Goal: Obtain resource: Download file/media

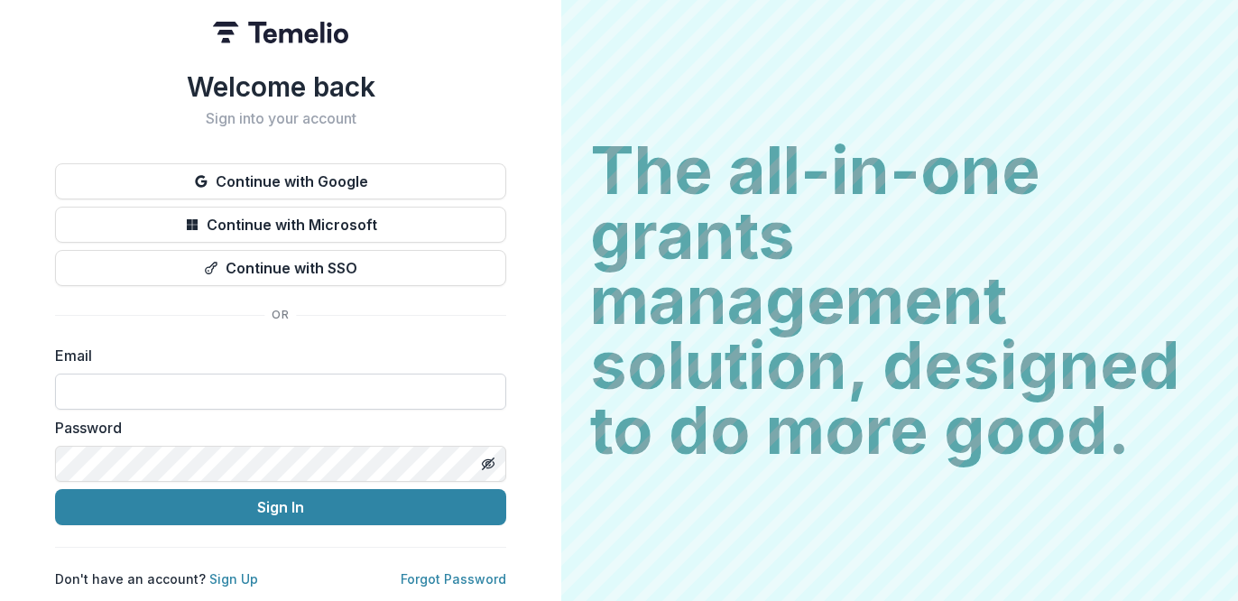
click at [129, 400] on input at bounding box center [280, 392] width 451 height 36
type input "**********"
click at [55, 489] on button "Sign In" at bounding box center [280, 507] width 451 height 36
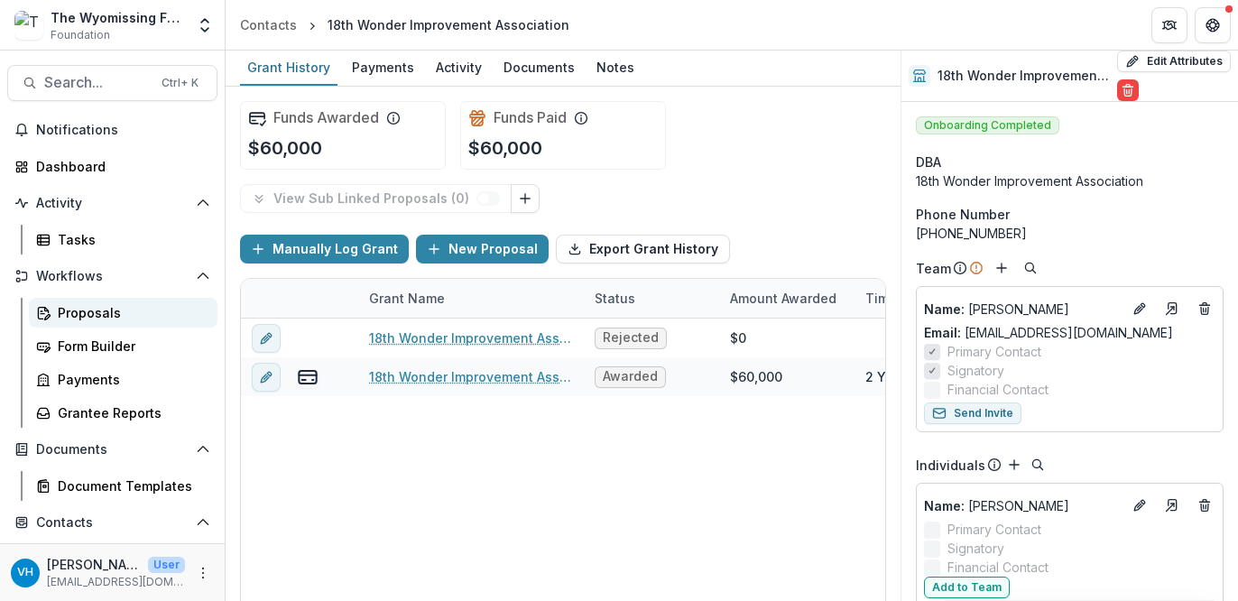
click at [117, 304] on div "Proposals" at bounding box center [130, 312] width 145 height 19
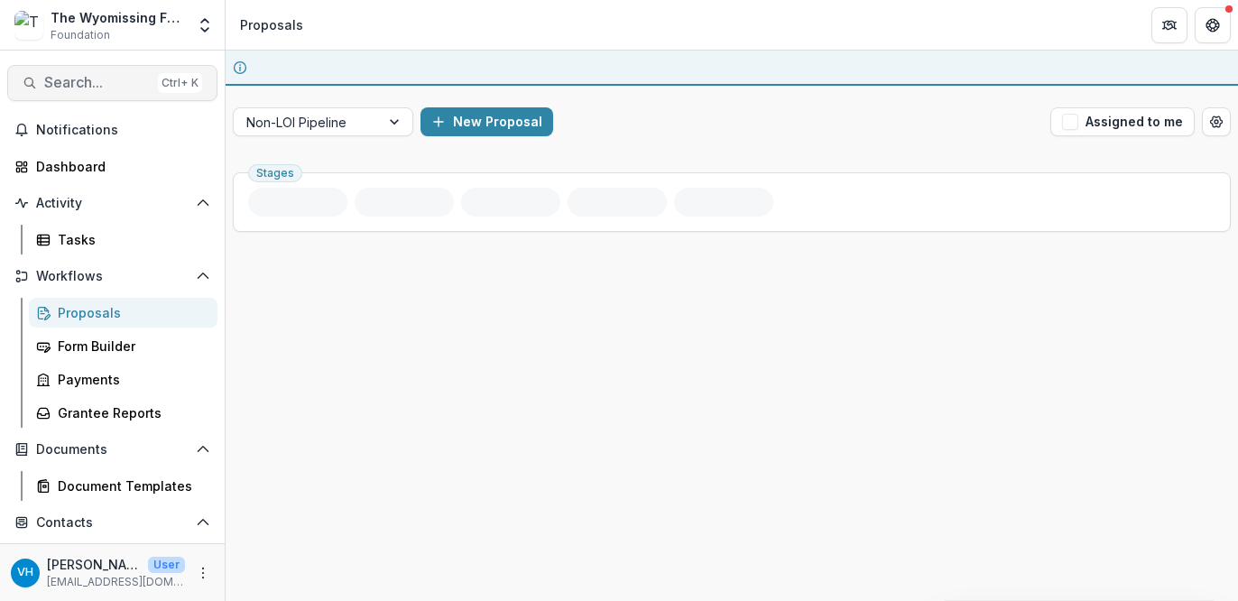
click at [106, 78] on span "Search..." at bounding box center [97, 82] width 106 height 17
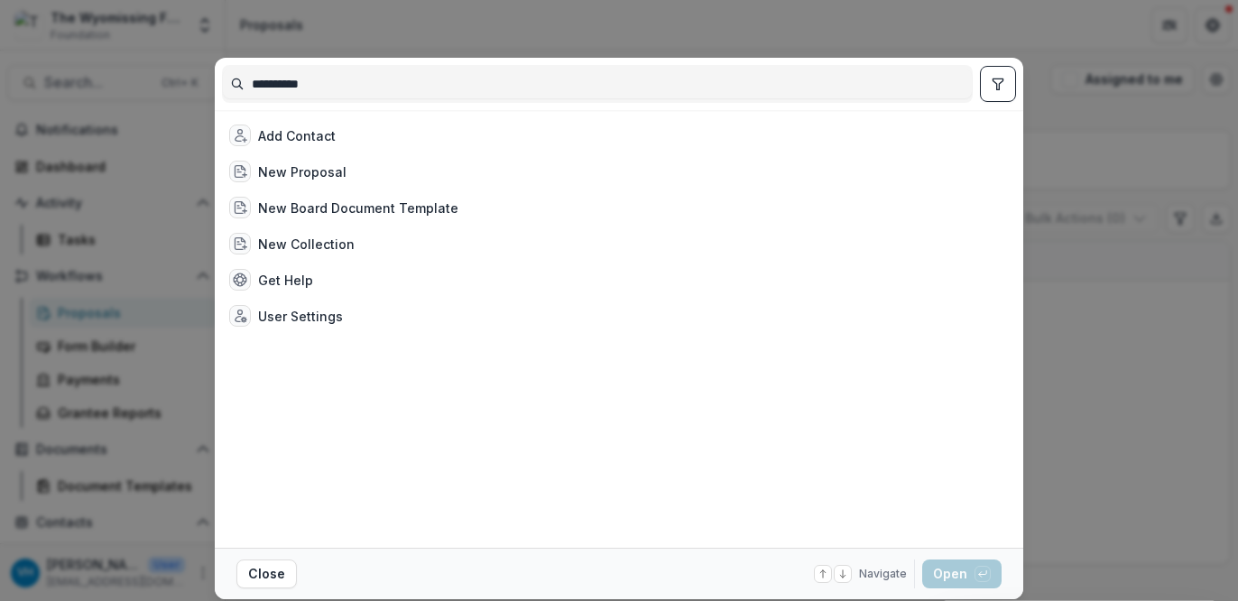
click at [392, 95] on input "**********" at bounding box center [597, 83] width 749 height 29
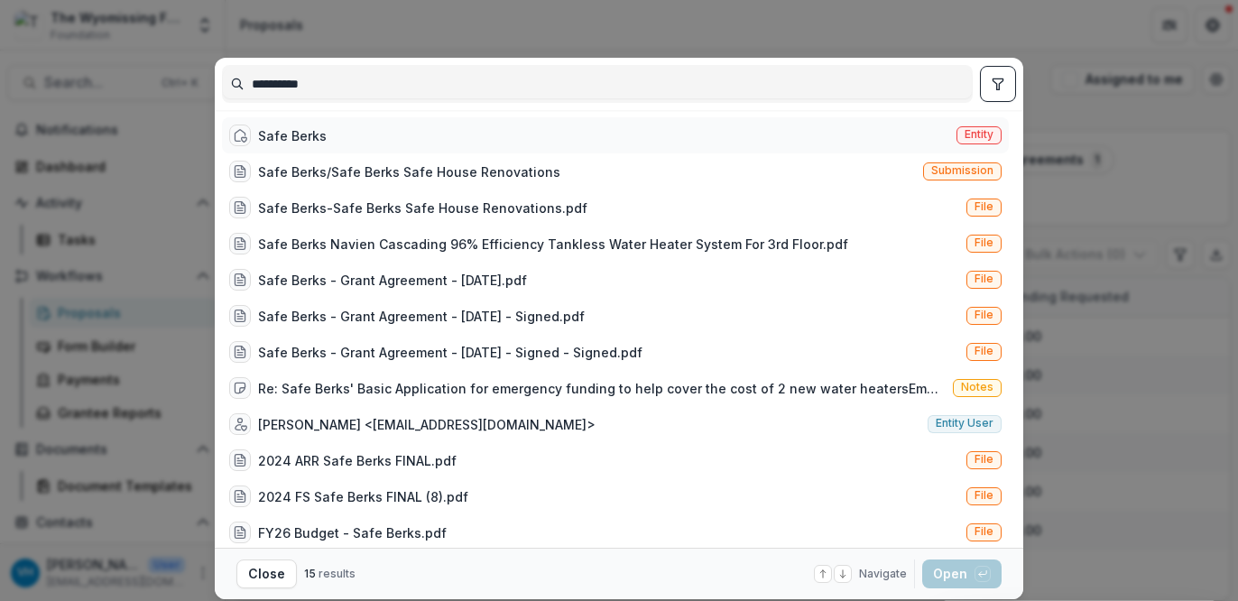
type input "**********"
click at [442, 133] on div "Safe Berks Entity" at bounding box center [615, 135] width 787 height 36
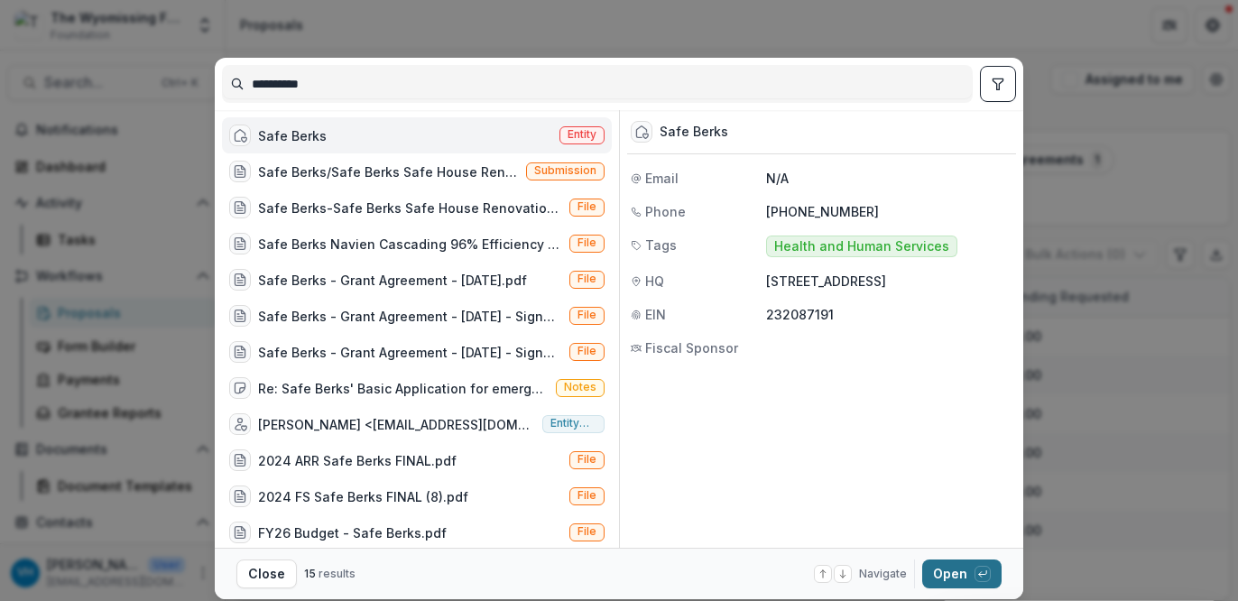
click at [952, 570] on button "Open with enter key" at bounding box center [961, 573] width 79 height 29
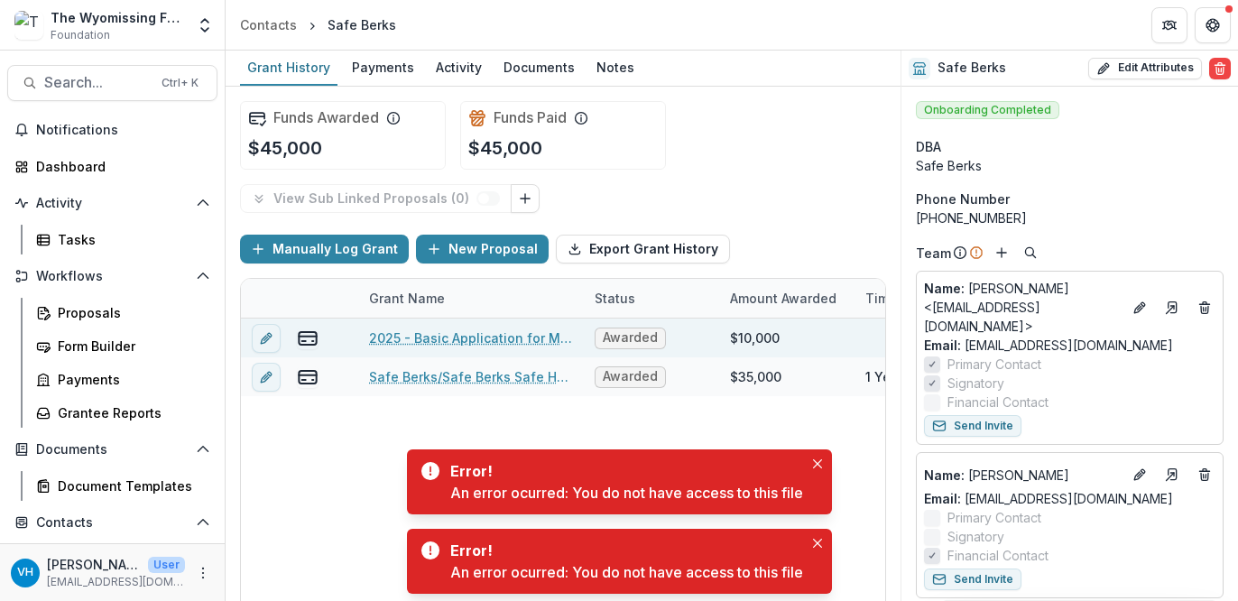
click at [494, 331] on link "2025 - Basic Application for Main Water Heater Replacement" at bounding box center [471, 337] width 204 height 19
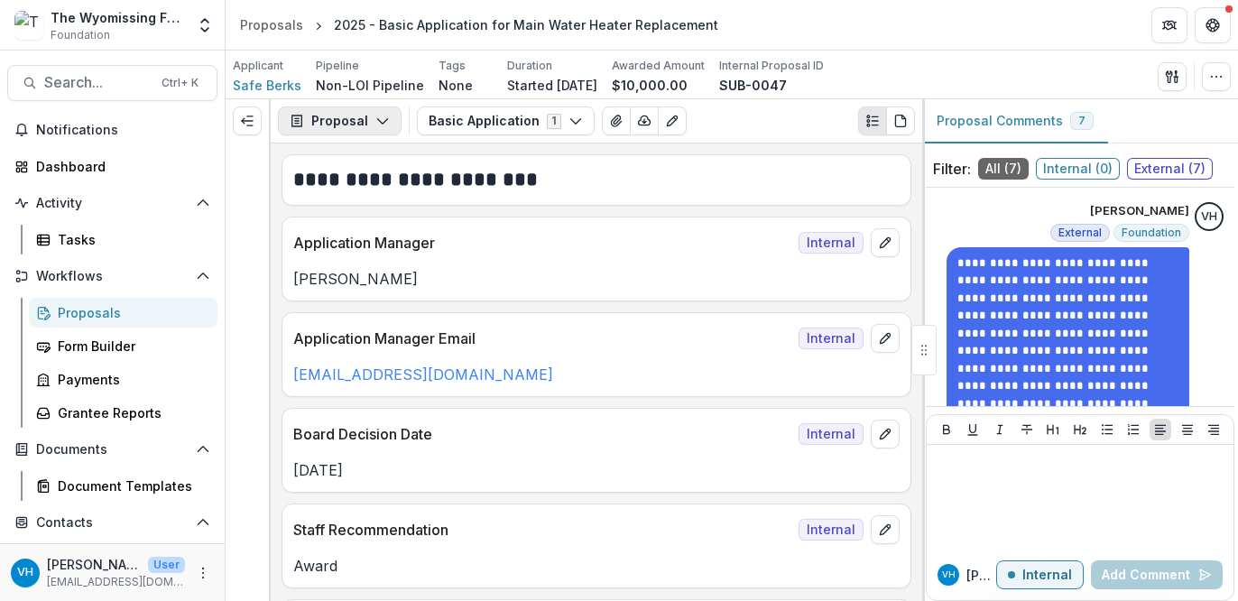
click at [369, 114] on button "Proposal" at bounding box center [340, 120] width 124 height 29
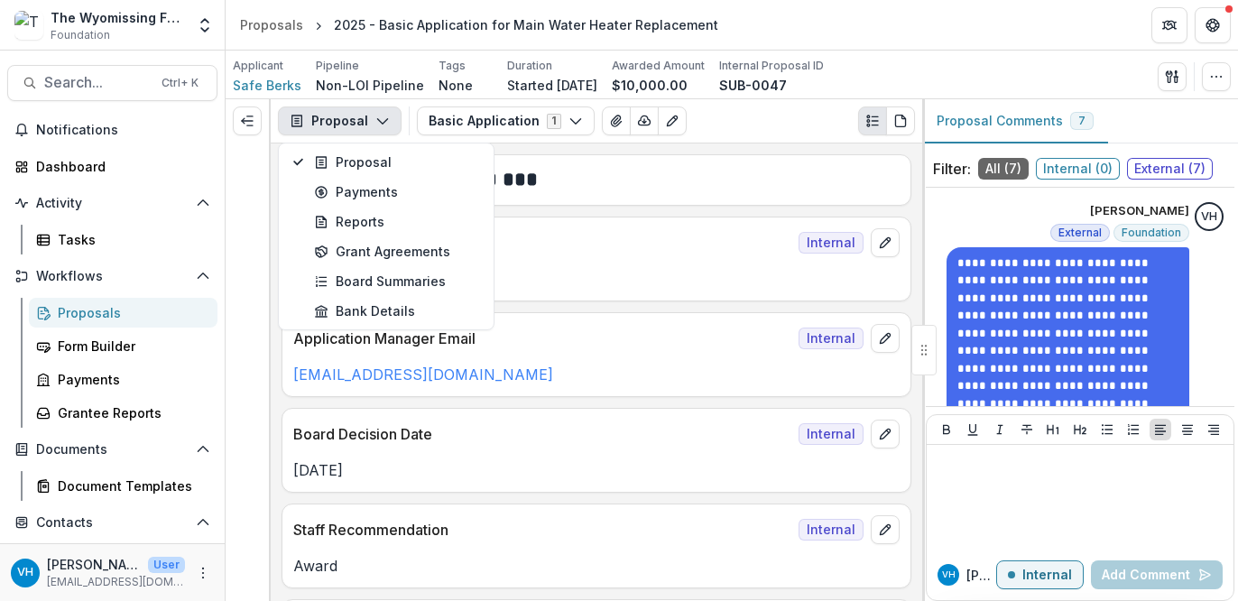
click at [369, 115] on button "Proposal" at bounding box center [340, 120] width 124 height 29
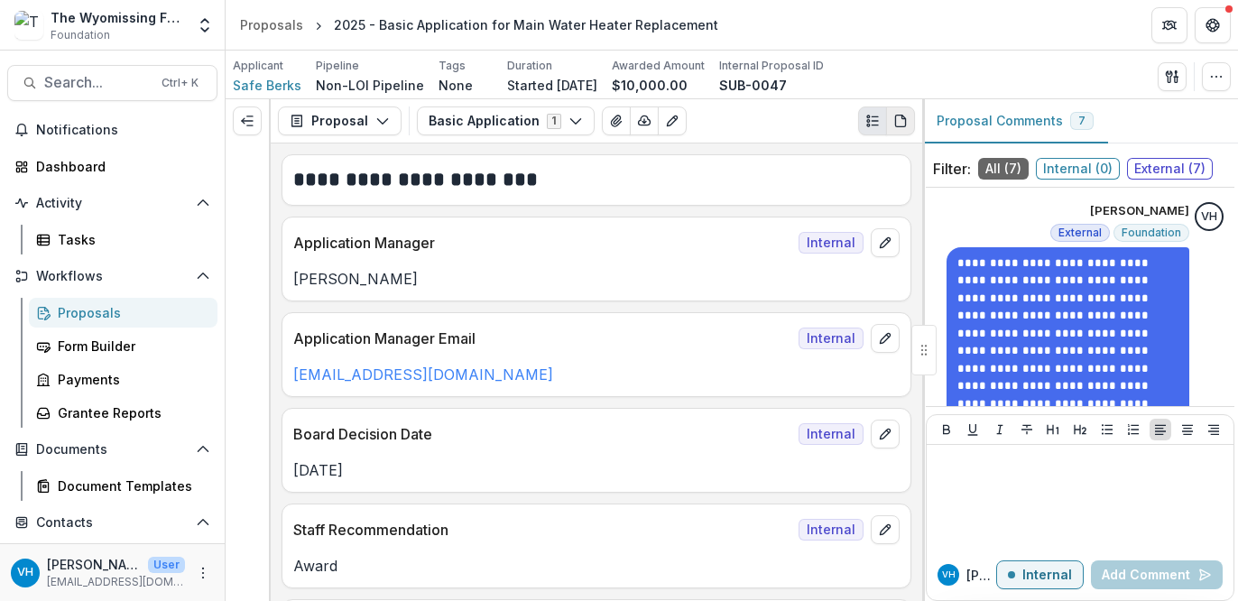
click at [906, 118] on icon "PDF view" at bounding box center [900, 121] width 14 height 14
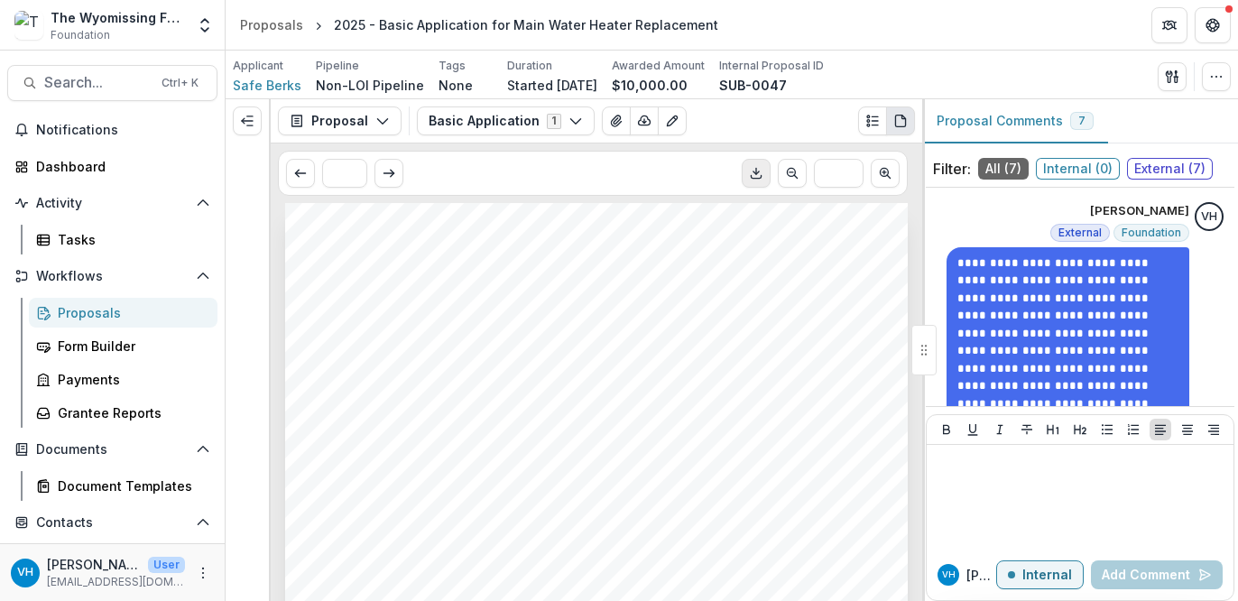
click at [755, 175] on icon "Download PDF" at bounding box center [756, 173] width 14 height 14
click at [271, 90] on span "Safe Berks" at bounding box center [267, 85] width 69 height 19
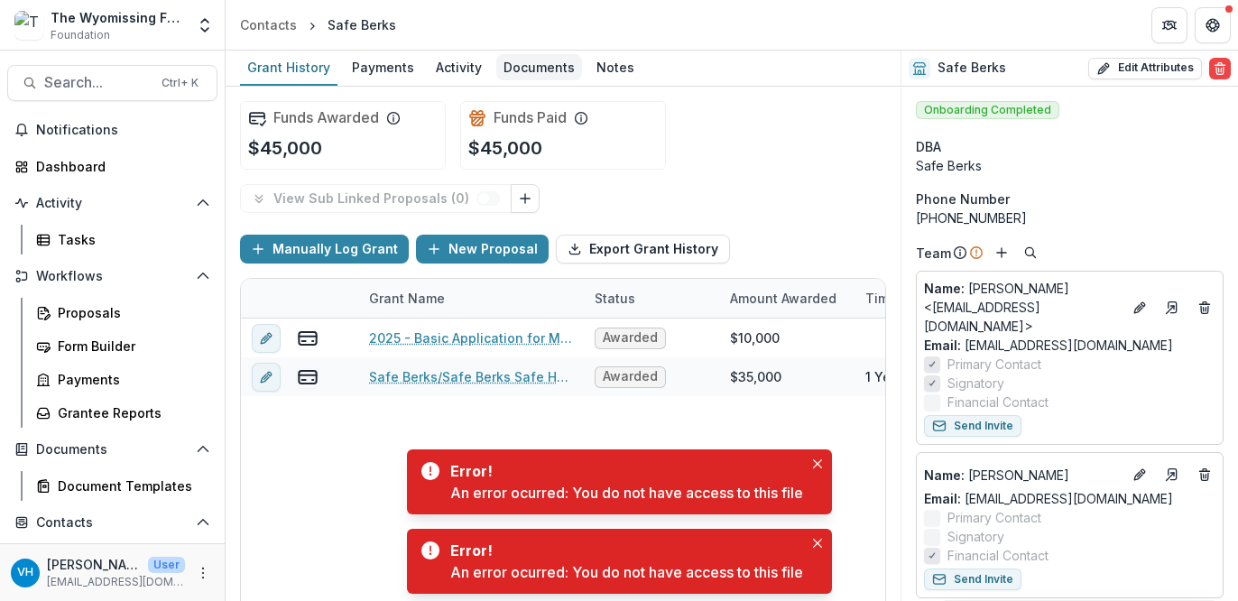
click at [545, 75] on div "Documents" at bounding box center [539, 67] width 86 height 26
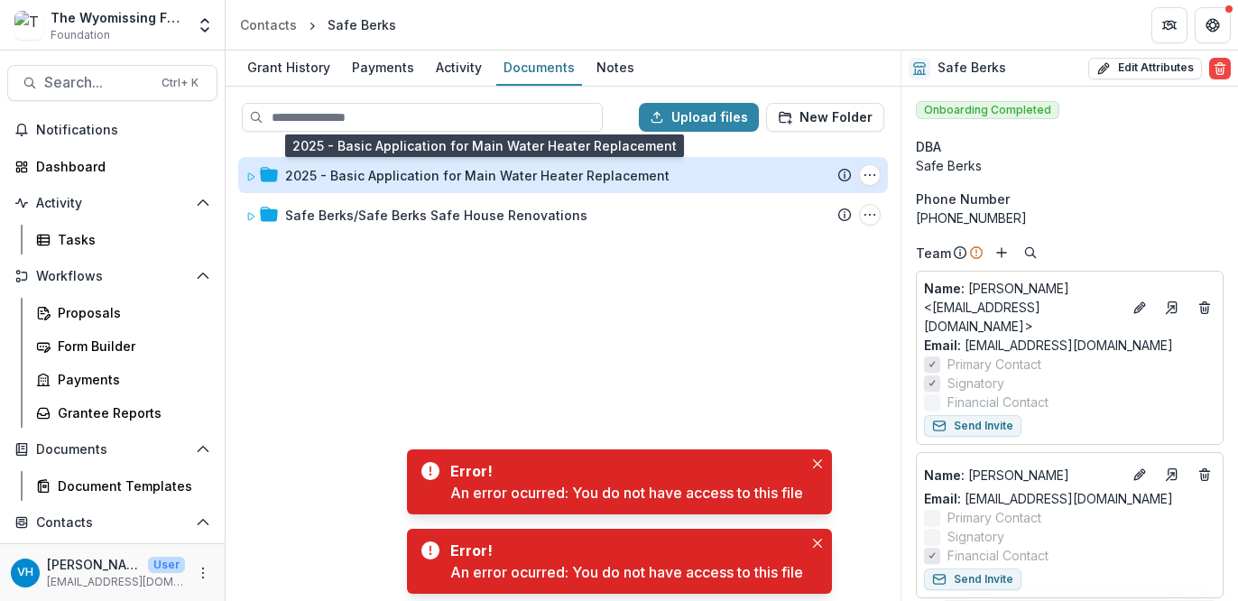
click at [437, 166] on div "2025 - Basic Application for Main Water Heater Replacement" at bounding box center [477, 175] width 384 height 19
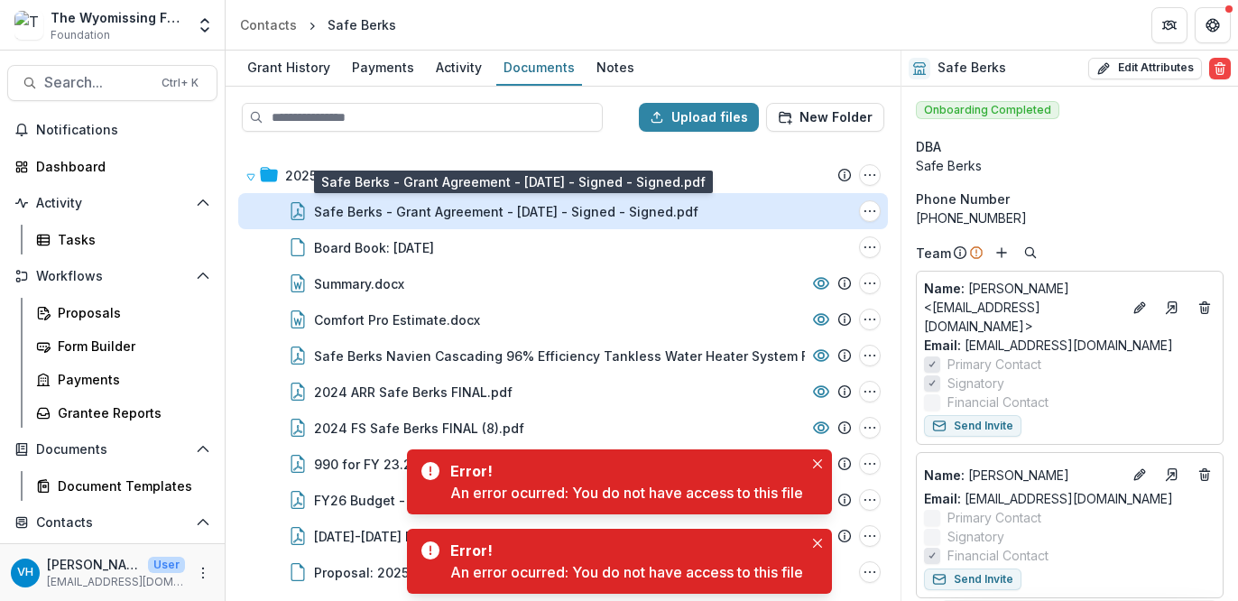
click at [434, 214] on div "Safe Berks - Grant Agreement - [DATE] - Signed - Signed.pdf" at bounding box center [506, 211] width 384 height 19
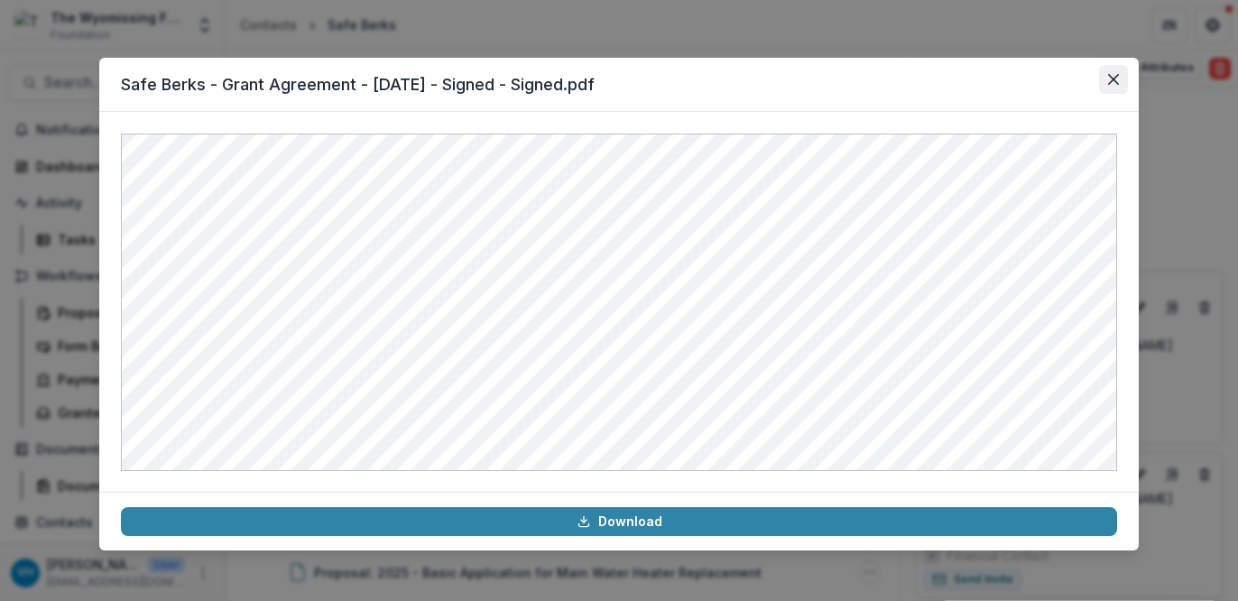
click at [1109, 84] on icon "Close" at bounding box center [1113, 79] width 11 height 11
